Goal: Navigation & Orientation: Find specific page/section

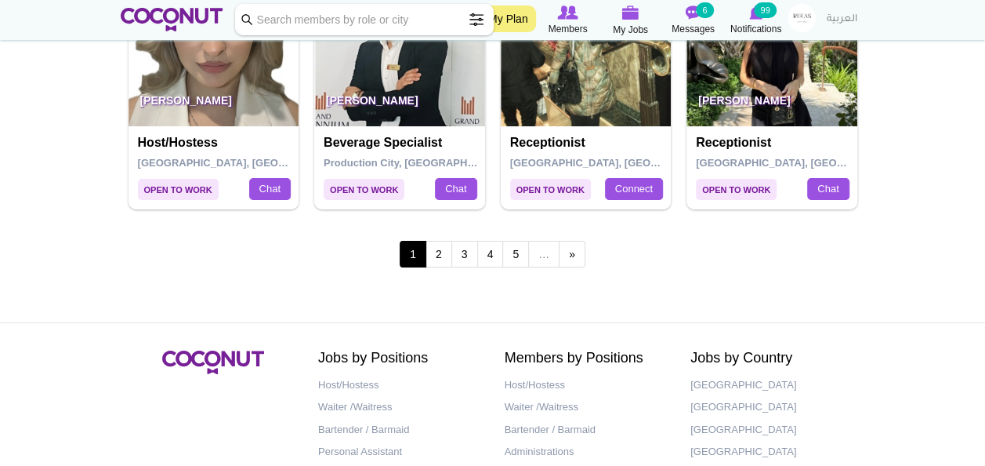
scroll to position [2854, 0]
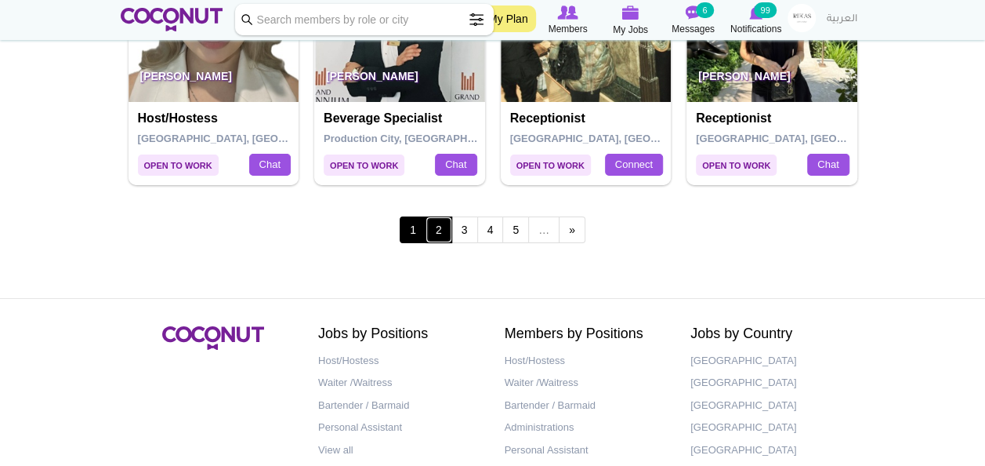
click at [439, 217] on link "2" at bounding box center [439, 229] width 27 height 27
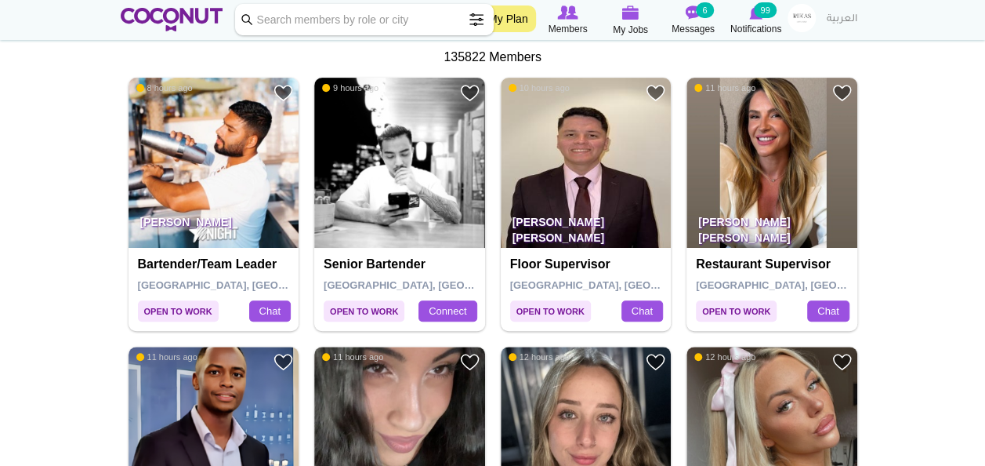
scroll to position [293, 0]
